Goal: Task Accomplishment & Management: Complete application form

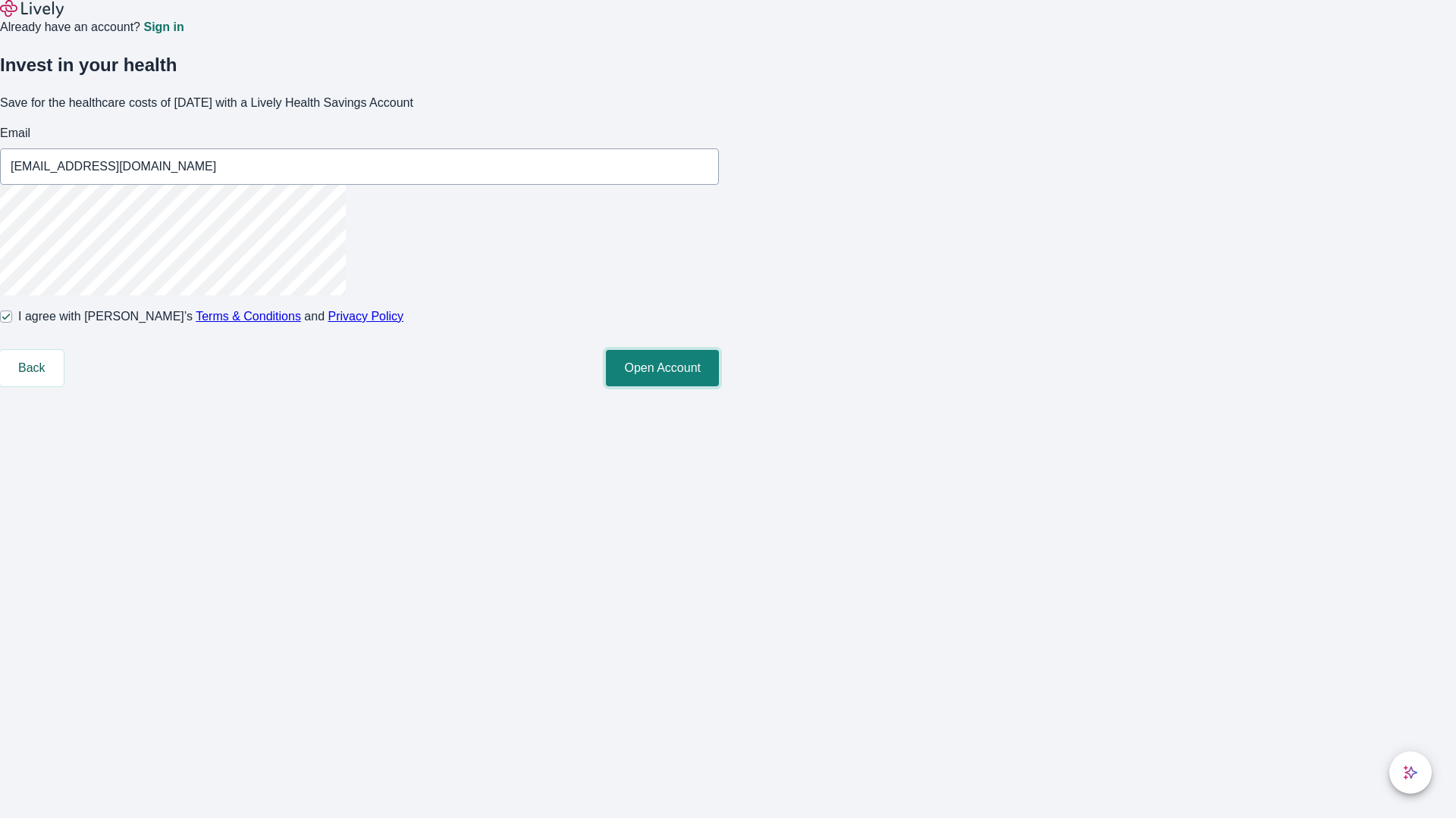
click at [719, 387] on button "Open Account" at bounding box center [662, 368] width 113 height 37
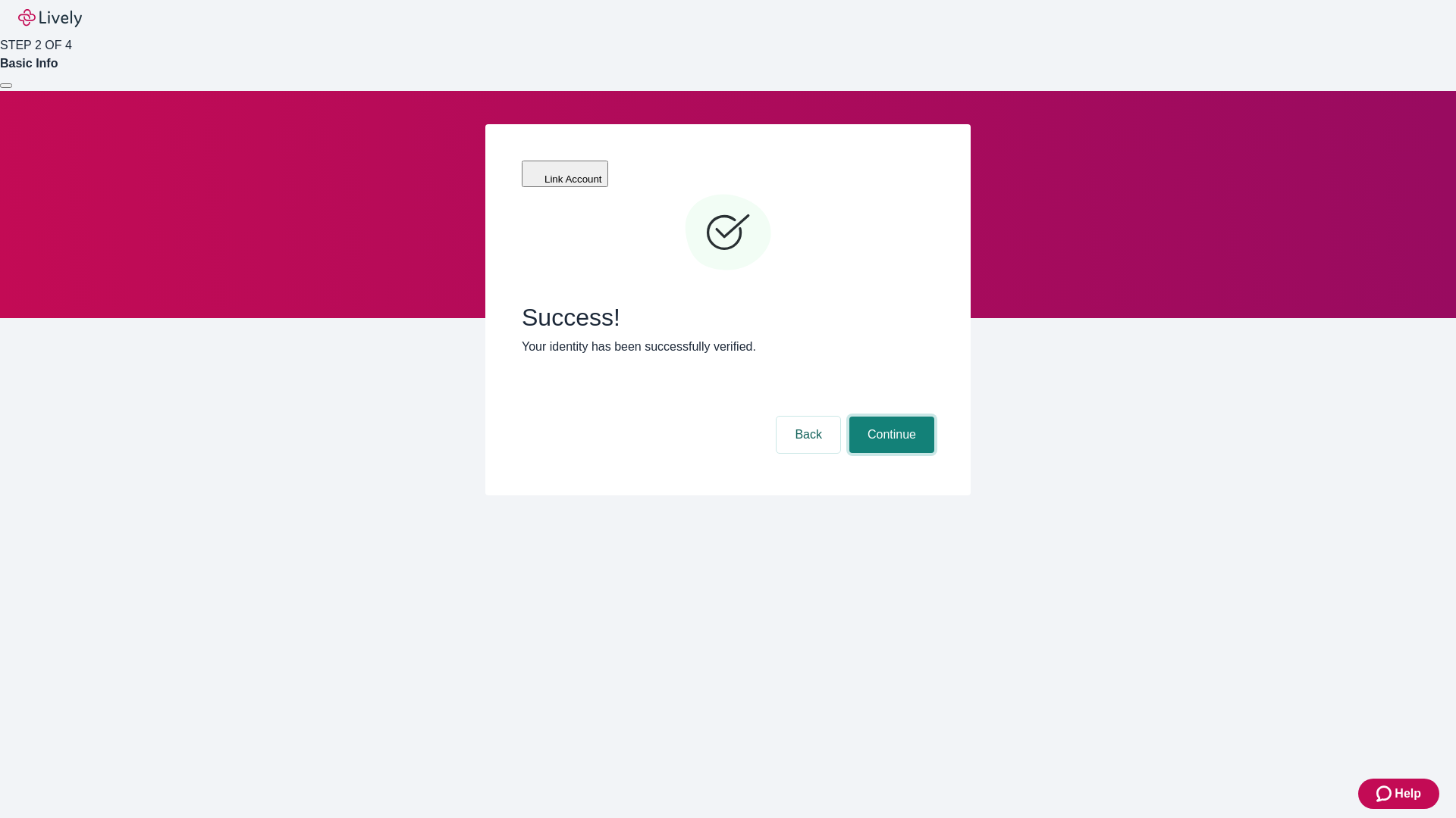
click at [889, 417] on button "Continue" at bounding box center [892, 435] width 85 height 37
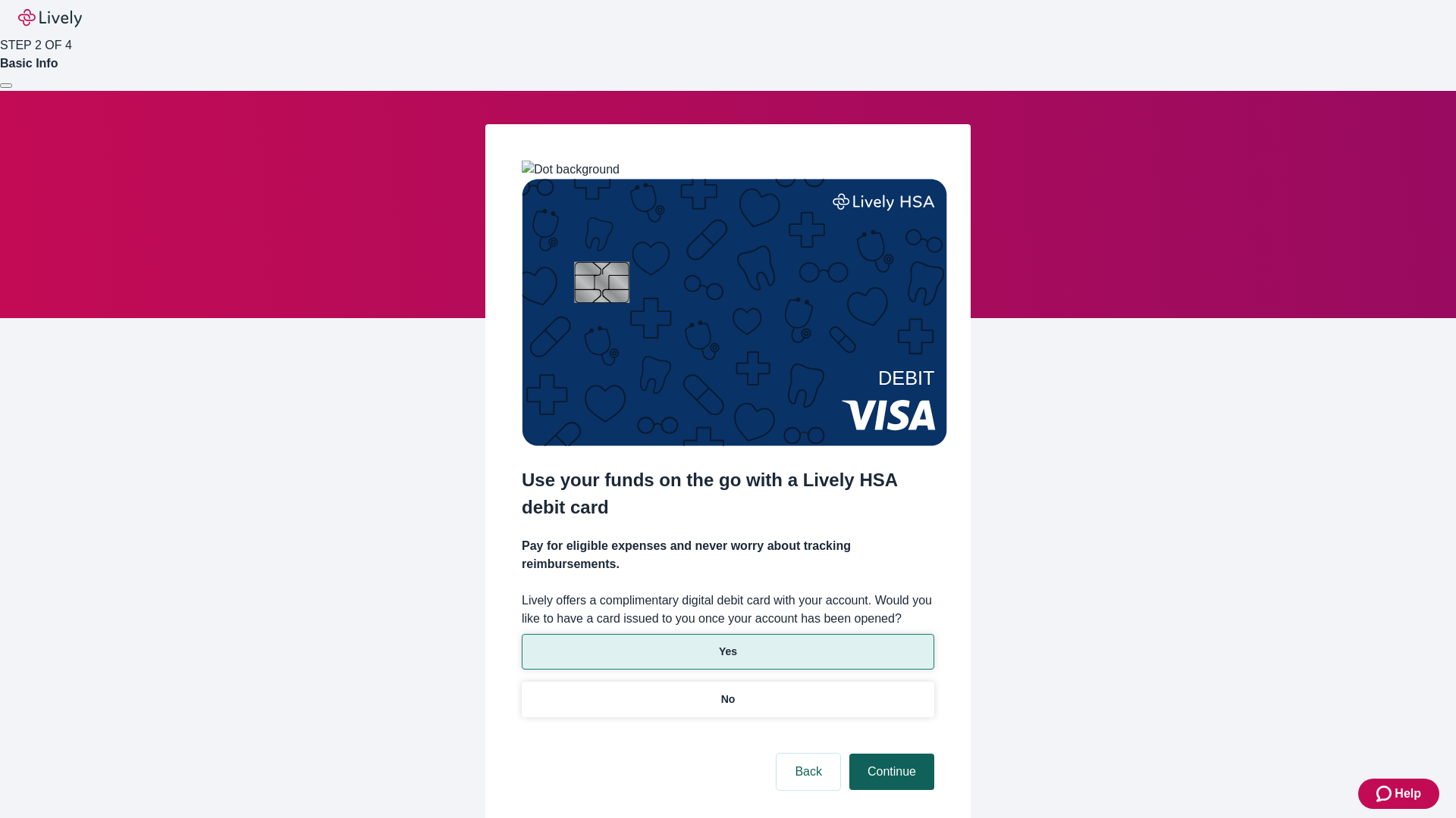
click at [727, 644] on p "Yes" at bounding box center [727, 651] width 18 height 16
click at [889, 754] on button "Continue" at bounding box center [892, 772] width 85 height 37
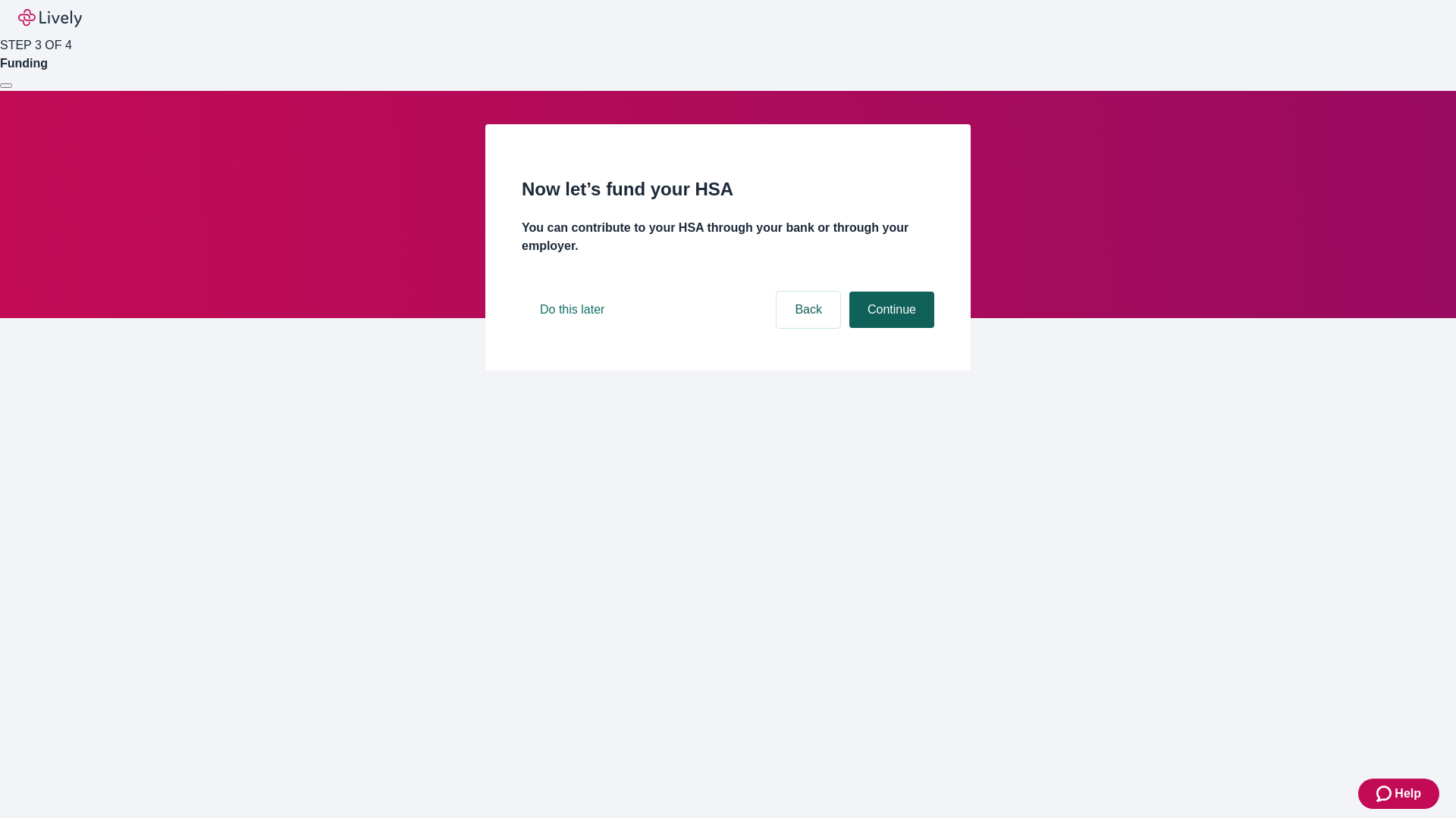
click at [889, 329] on button "Continue" at bounding box center [892, 310] width 85 height 37
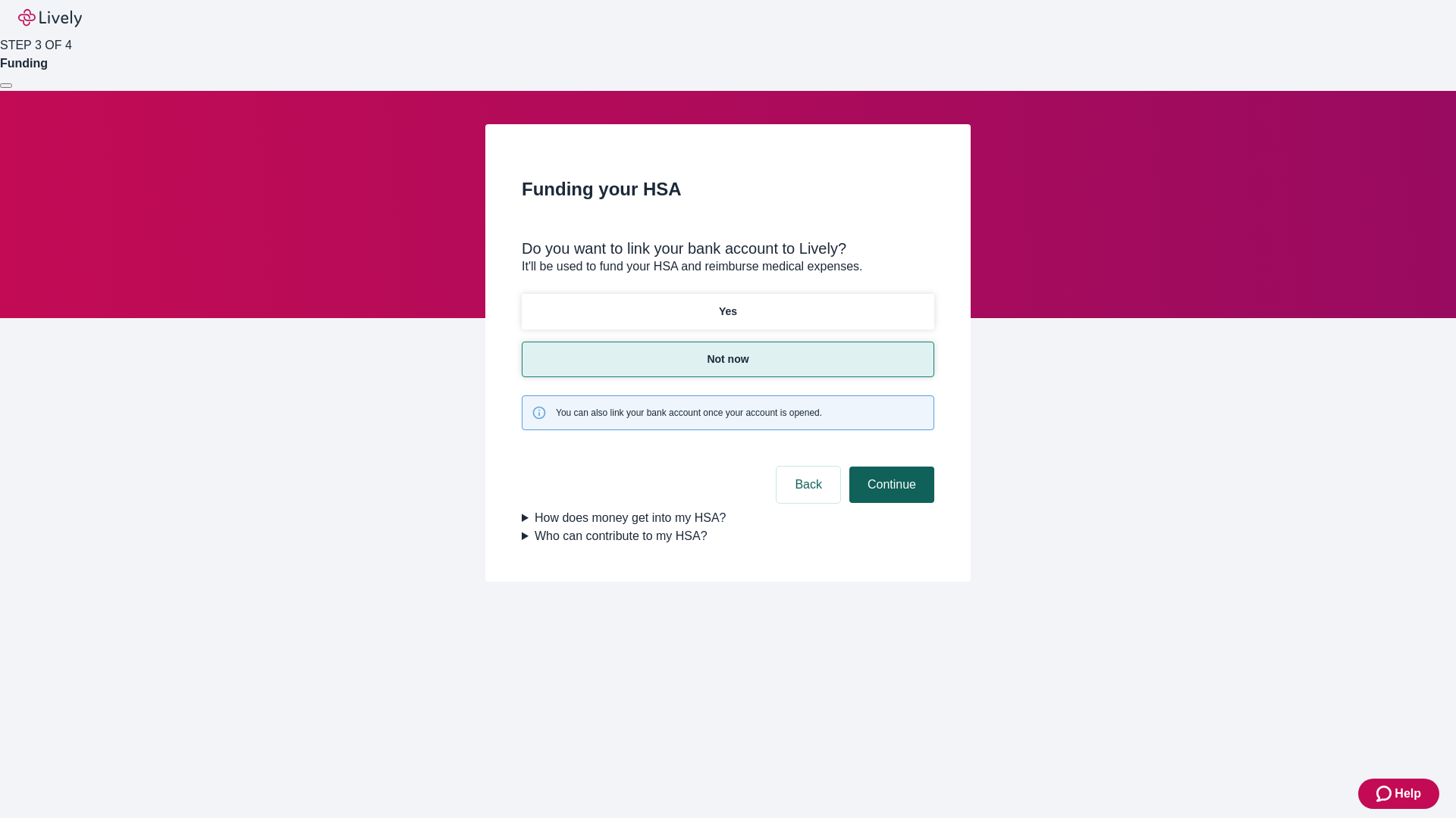
click at [889, 467] on button "Continue" at bounding box center [892, 485] width 85 height 37
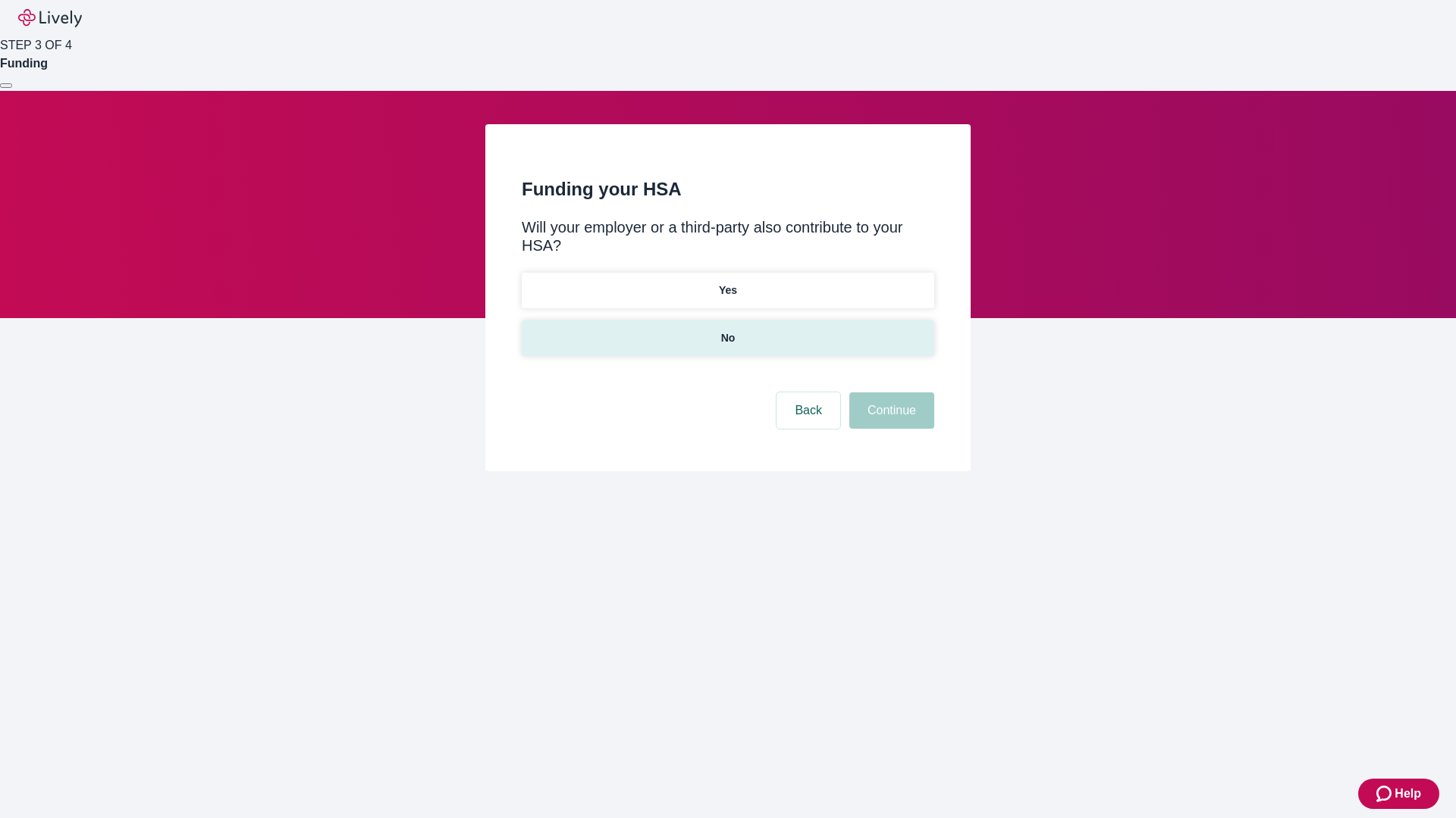
click at [727, 330] on p "No" at bounding box center [728, 338] width 14 height 16
click at [889, 393] on button "Continue" at bounding box center [892, 410] width 85 height 37
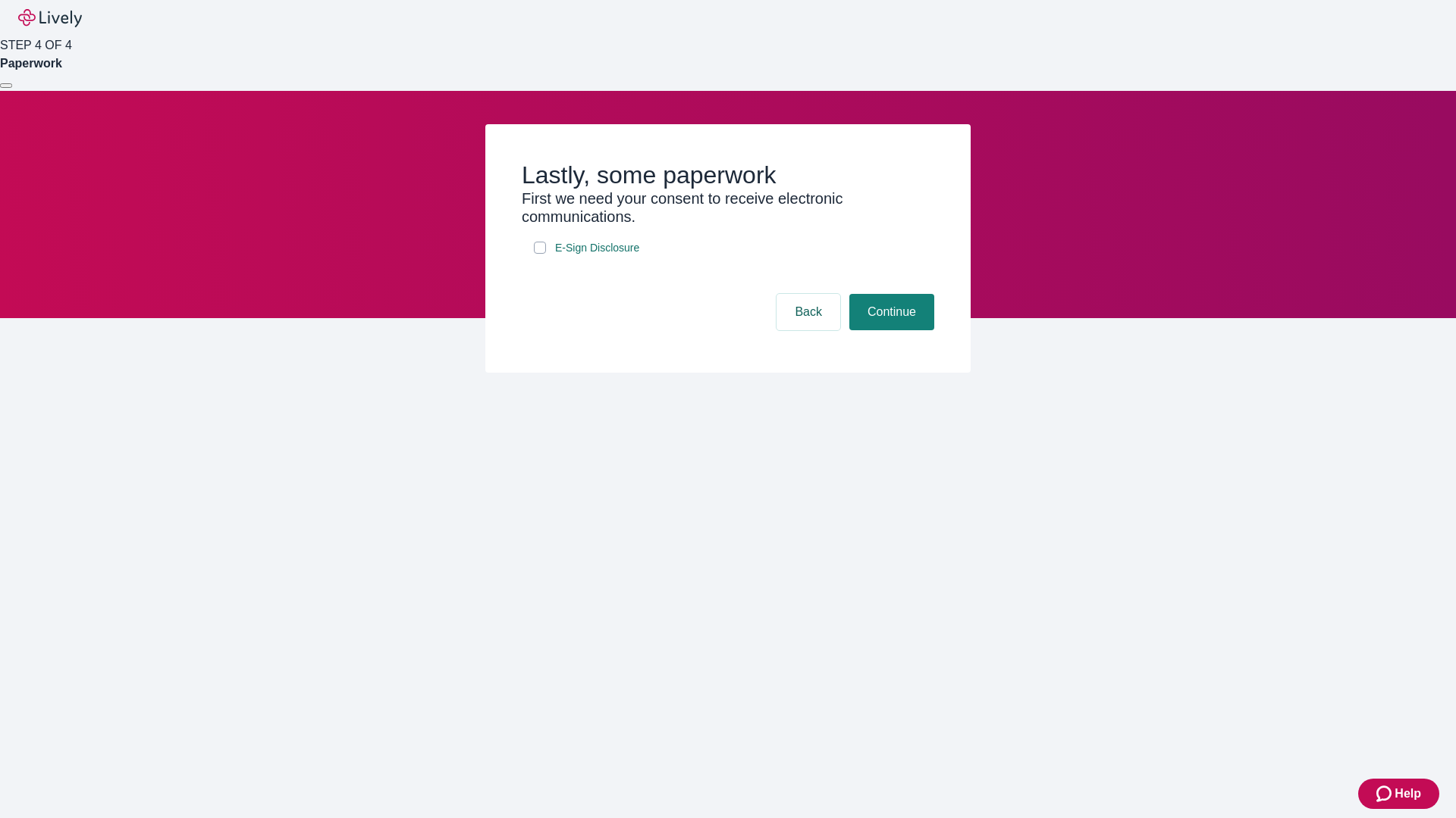
click at [540, 254] on input "E-Sign Disclosure" at bounding box center [540, 248] width 12 height 12
checkbox input "true"
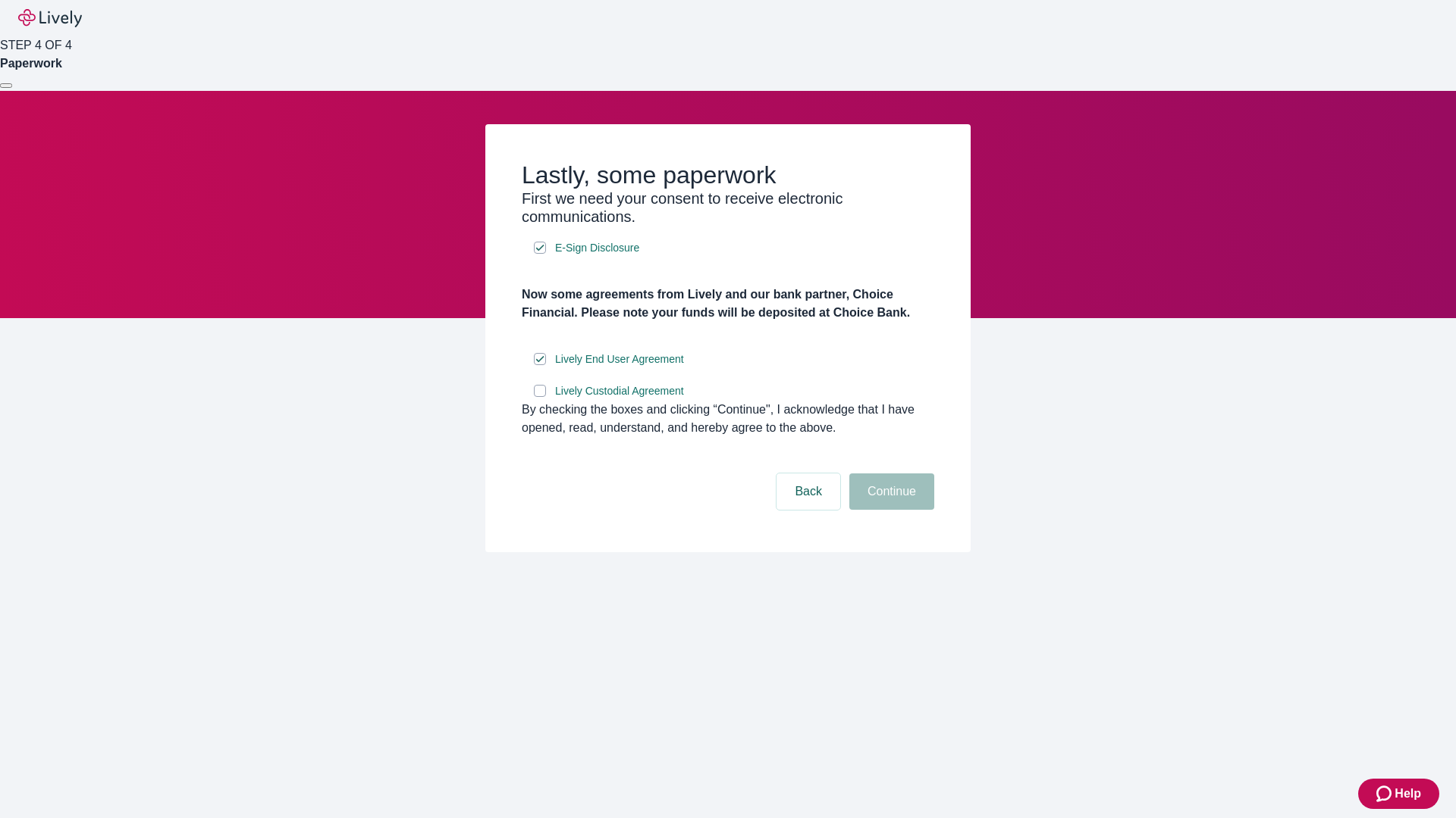
click at [540, 397] on input "Lively Custodial Agreement" at bounding box center [540, 391] width 12 height 12
checkbox input "true"
click at [889, 510] on button "Continue" at bounding box center [892, 491] width 85 height 37
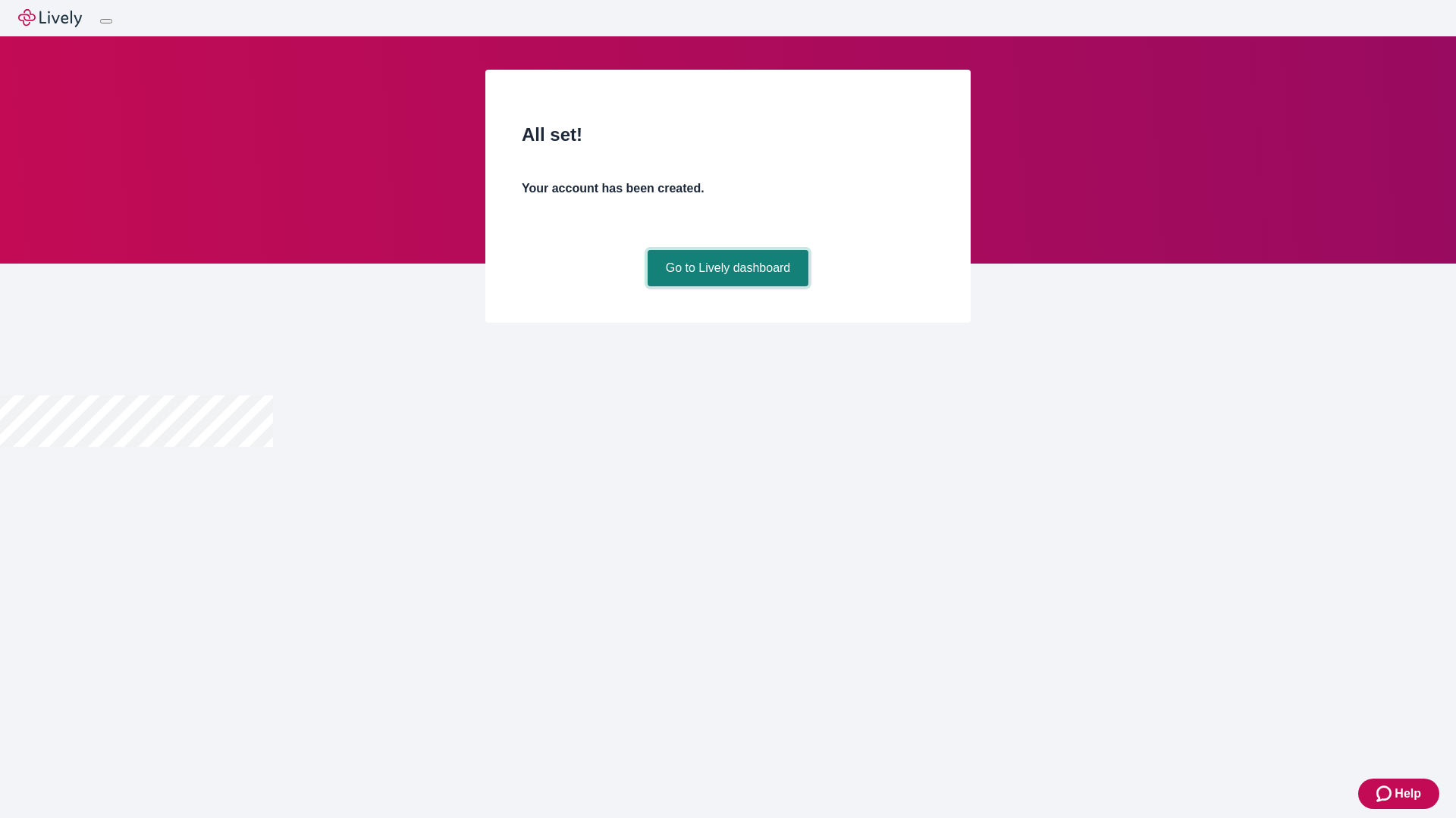
click at [727, 286] on link "Go to Lively dashboard" at bounding box center [727, 268] width 161 height 37
